Goal: Navigation & Orientation: Find specific page/section

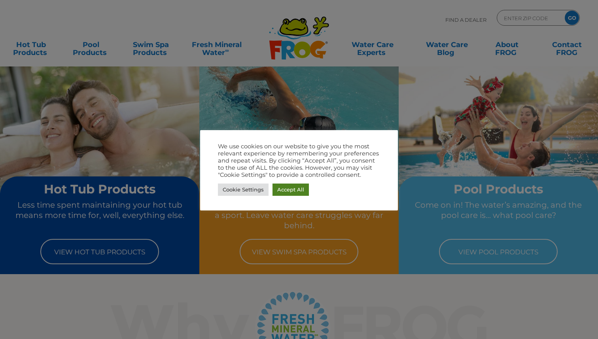
click at [297, 189] on link "Accept All" at bounding box center [290, 189] width 36 height 12
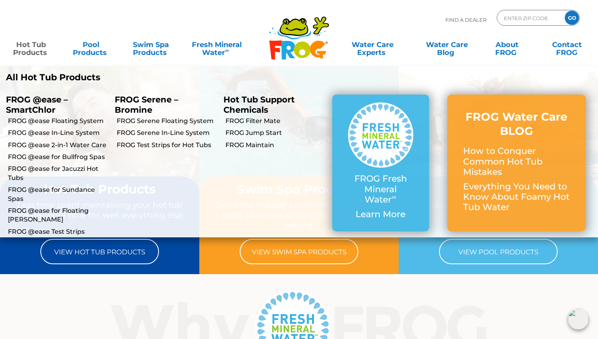
click at [34, 46] on link "Hot Tub Products" at bounding box center [31, 45] width 47 height 16
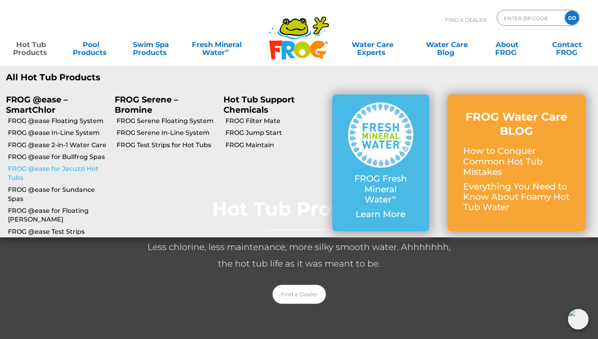
click at [84, 170] on link "FROG @ease for Jacuzzi Hot Tubs" at bounding box center [58, 174] width 101 height 18
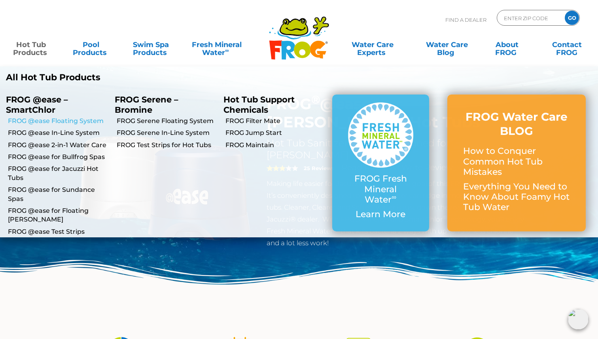
click at [68, 122] on link "FROG @ease Floating System" at bounding box center [58, 121] width 101 height 9
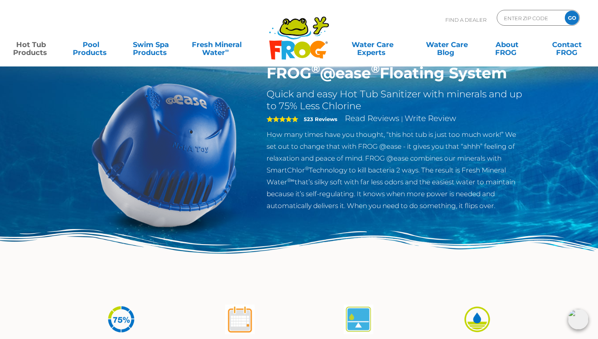
scroll to position [36, 0]
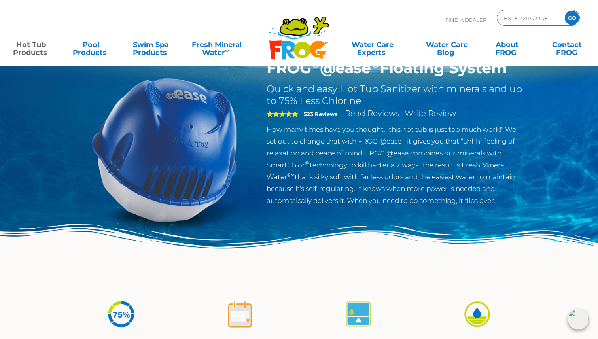
click at [390, 165] on p "How many times have you thought, “this hot tub is just too much work!” We set o…" at bounding box center [396, 164] width 258 height 83
click at [535, 19] on input "Zip Code Form" at bounding box center [529, 17] width 53 height 11
type input "89004"
click at [565, 11] on input "GO" at bounding box center [572, 18] width 14 height 14
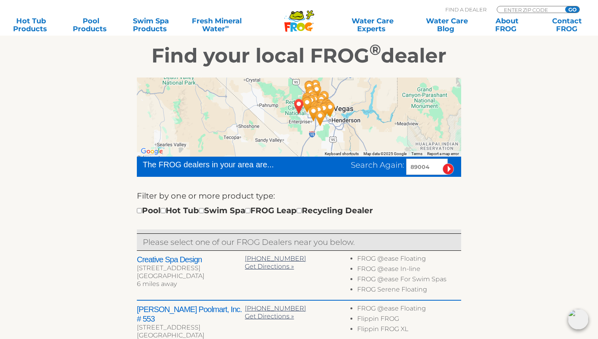
scroll to position [124, 0]
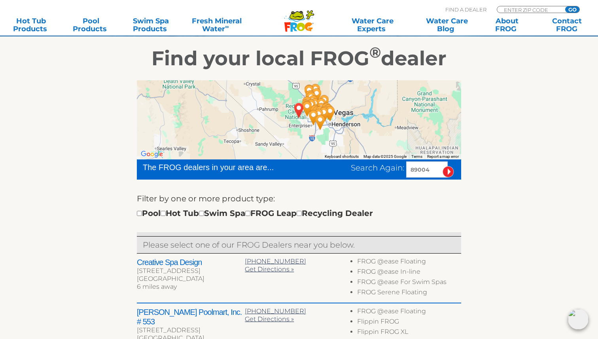
drag, startPoint x: 350, startPoint y: 105, endPoint x: 354, endPoint y: 134, distance: 28.7
click at [354, 134] on div at bounding box center [299, 119] width 324 height 79
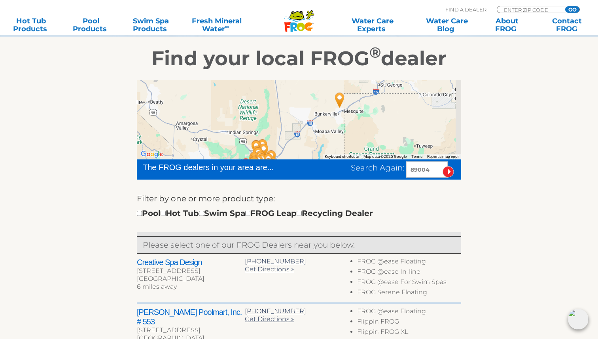
drag, startPoint x: 371, startPoint y: 114, endPoint x: 306, endPoint y: 149, distance: 72.7
click at [307, 148] on div at bounding box center [299, 119] width 324 height 79
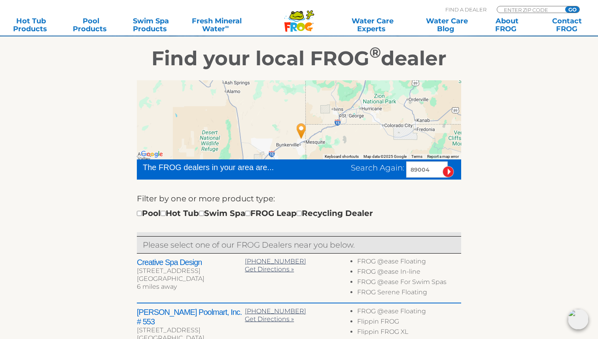
drag, startPoint x: 353, startPoint y: 118, endPoint x: 309, endPoint y: 165, distance: 64.4
click at [309, 165] on div "← Move left → Move right ↑ Move up ↓ Move down + Zoom in - Zoom out Home Jump l…" at bounding box center [299, 313] width 324 height 467
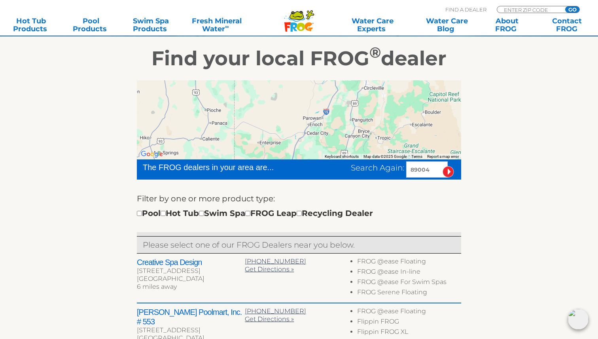
drag, startPoint x: 356, startPoint y: 113, endPoint x: 356, endPoint y: 155, distance: 41.5
click at [356, 154] on div "Keyboard shortcuts Map Data Map data ©2025 Google Map data ©2025 Google 20 km C…" at bounding box center [299, 119] width 324 height 79
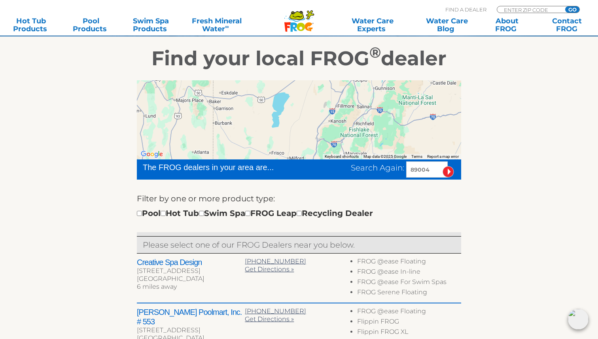
drag, startPoint x: 368, startPoint y: 121, endPoint x: 339, endPoint y: 161, distance: 49.6
click at [339, 161] on div "← Move left → Move right ↑ Move up ↓ Move down + Zoom in - Zoom out Home Jump l…" at bounding box center [299, 313] width 324 height 467
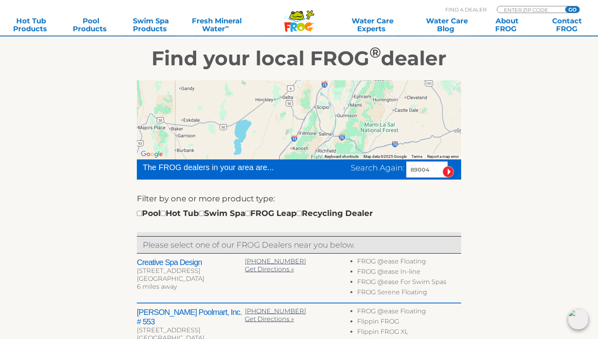
drag, startPoint x: 361, startPoint y: 114, endPoint x: 294, endPoint y: 162, distance: 82.0
click at [294, 161] on div "← Move left → Move right ↑ Move up ↓ Move down + Zoom in - Zoom out Home Jump l…" at bounding box center [299, 313] width 324 height 467
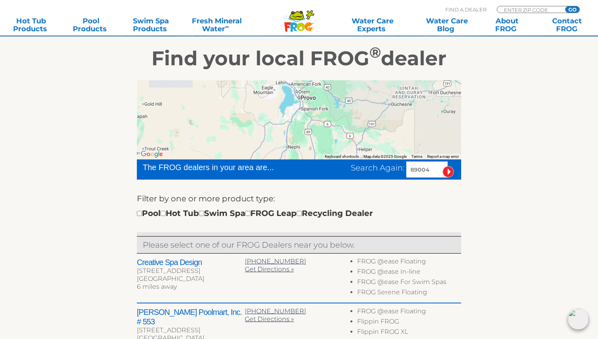
drag, startPoint x: 320, startPoint y: 112, endPoint x: 318, endPoint y: 158, distance: 46.7
click at [318, 158] on div at bounding box center [299, 119] width 324 height 79
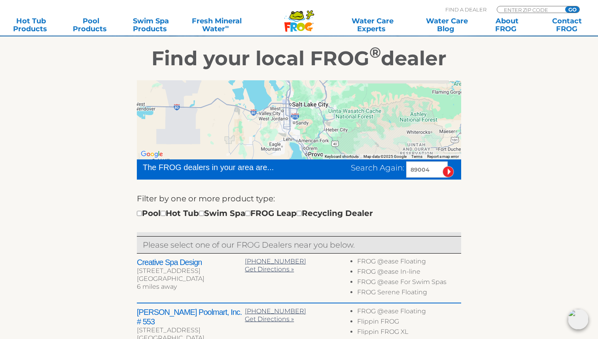
drag, startPoint x: 320, startPoint y: 113, endPoint x: 331, endPoint y: 152, distance: 41.0
click at [331, 152] on div at bounding box center [299, 119] width 324 height 79
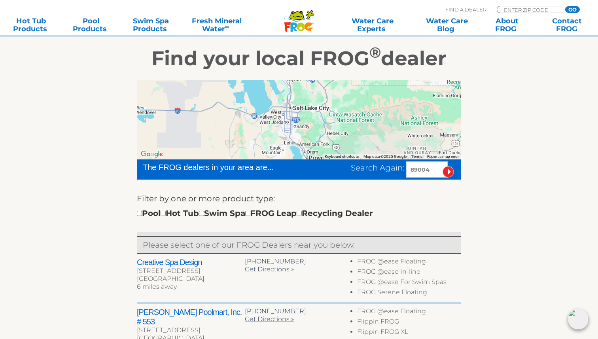
click at [327, 113] on div at bounding box center [299, 119] width 324 height 79
click at [304, 115] on div at bounding box center [299, 119] width 324 height 79
click at [450, 172] on input "image" at bounding box center [448, 171] width 11 height 11
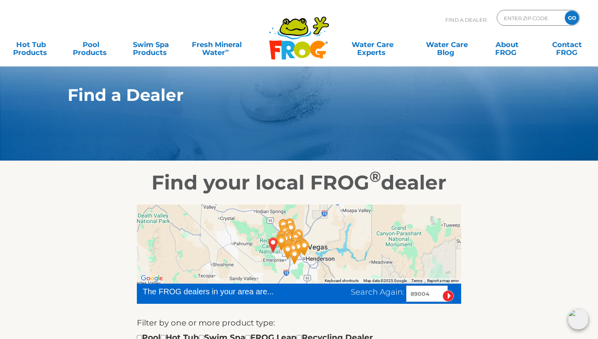
drag, startPoint x: 393, startPoint y: 236, endPoint x: 333, endPoint y: 268, distance: 68.1
click at [337, 264] on div at bounding box center [299, 243] width 324 height 79
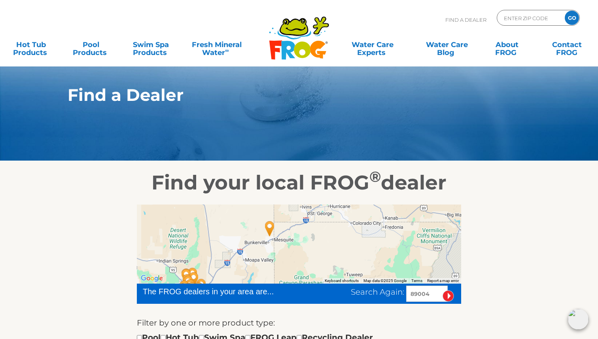
click at [425, 298] on input "89004" at bounding box center [427, 294] width 42 height 16
type input "84009"
click at [443, 290] on input "image" at bounding box center [448, 295] width 11 height 11
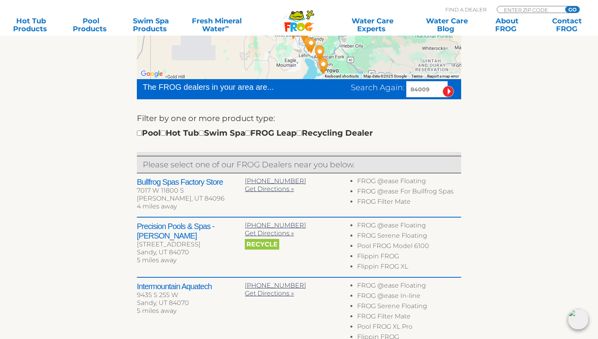
click at [355, 191] on ul "FROG @ease Floating FROG @ease For Bullfrog Spas FROG Filter Mate" at bounding box center [407, 192] width 108 height 31
click at [186, 183] on h2 "Bullfrog Spas Factory Store" at bounding box center [191, 181] width 108 height 9
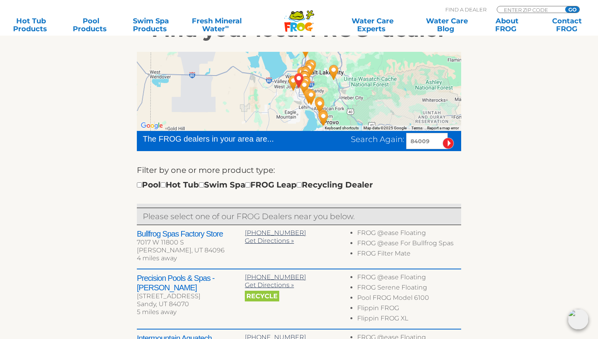
scroll to position [149, 0]
